Goal: Information Seeking & Learning: Learn about a topic

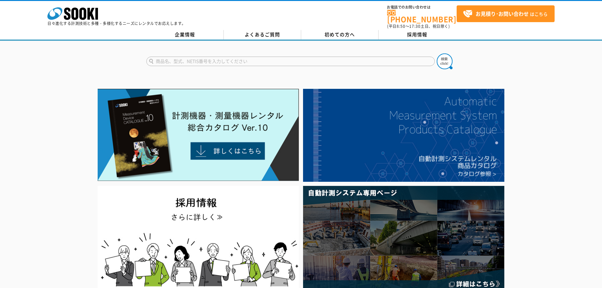
click at [236, 57] on input "text" at bounding box center [290, 61] width 289 height 9
click at [215, 59] on input "text" at bounding box center [290, 61] width 289 height 9
type input "2009"
click at [437, 53] on button at bounding box center [445, 61] width 16 height 16
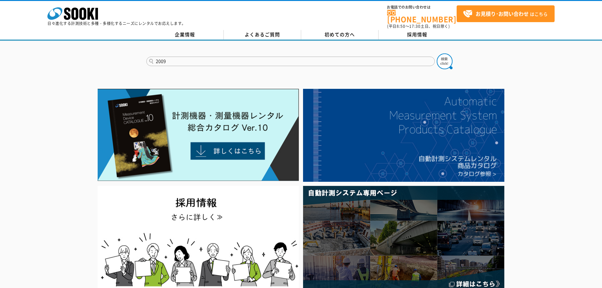
click at [437, 53] on button at bounding box center [445, 61] width 16 height 16
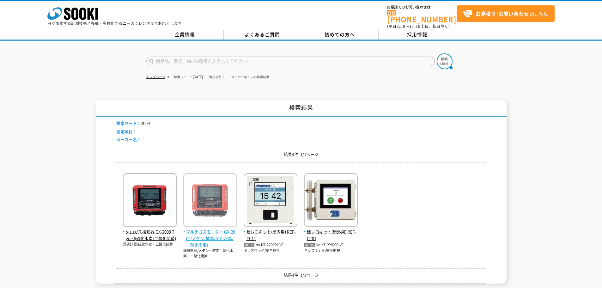
scroll to position [32, 0]
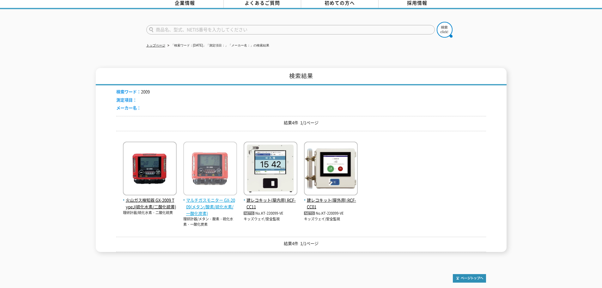
click at [215, 180] on img at bounding box center [210, 169] width 54 height 55
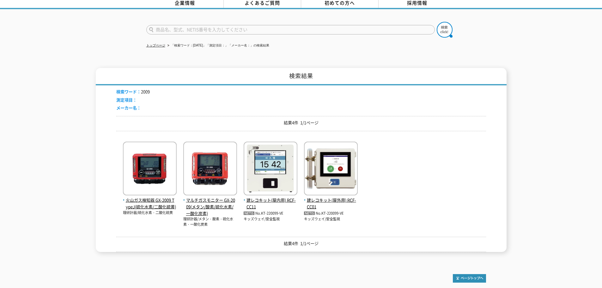
scroll to position [0, 0]
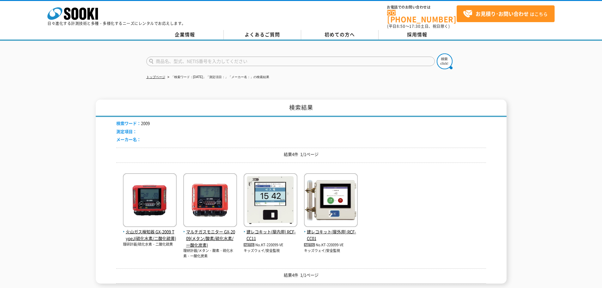
click at [206, 57] on input "text" at bounding box center [290, 61] width 289 height 9
type input "商品名、型式、NETIS番号を入力してください"
click at [190, 59] on input "text" at bounding box center [290, 61] width 289 height 9
type input "RP6"
click at [437, 53] on button at bounding box center [445, 61] width 16 height 16
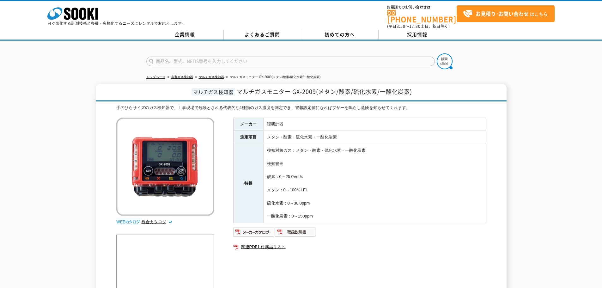
scroll to position [95, 0]
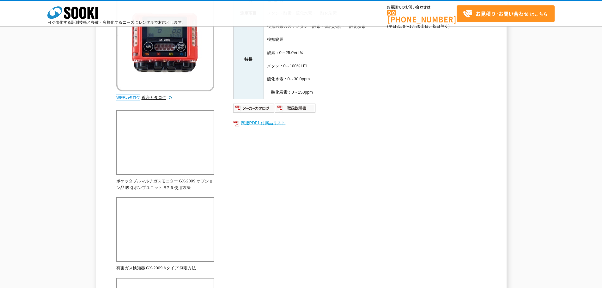
click at [267, 124] on link "関連PDF1 付属品リスト" at bounding box center [359, 123] width 253 height 8
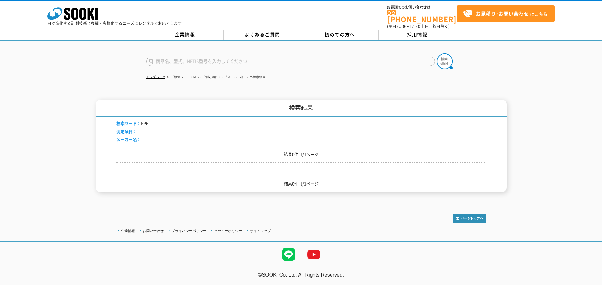
click at [193, 58] on input "text" at bounding box center [290, 61] width 289 height 9
type input "Rp-6"
click at [437, 53] on button at bounding box center [445, 61] width 16 height 16
click at [195, 60] on input "text" at bounding box center [290, 61] width 289 height 9
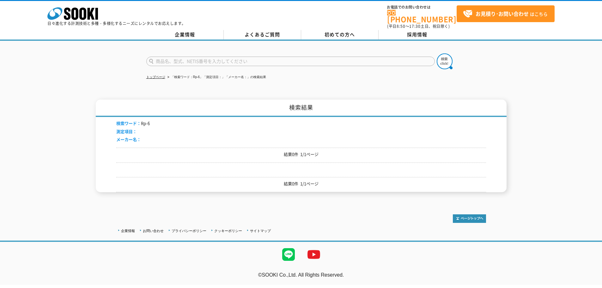
type input "商品名、型式、NETIS番号を入力してください"
